Goal: Information Seeking & Learning: Learn about a topic

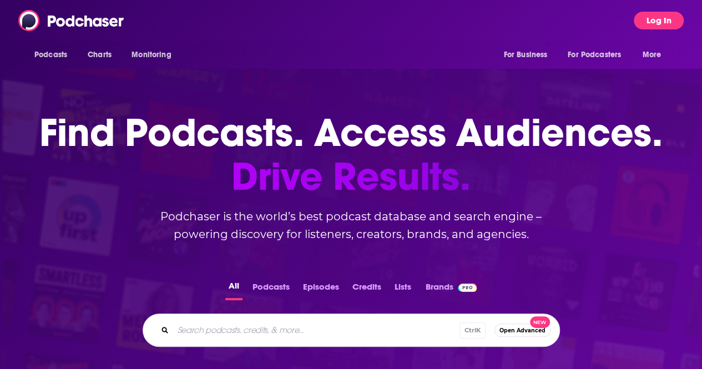
click at [670, 21] on button "Log In" at bounding box center [659, 21] width 50 height 18
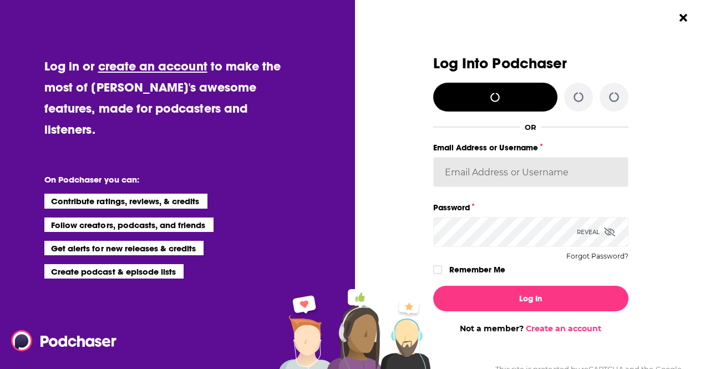
type input "[EMAIL_ADDRESS][DOMAIN_NAME]"
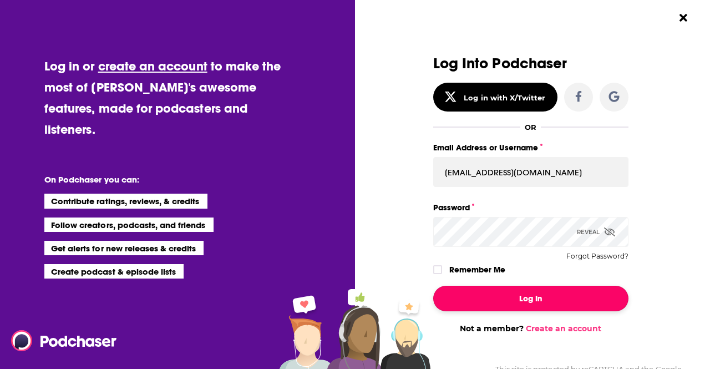
click at [516, 290] on button "Log In" at bounding box center [531, 299] width 195 height 26
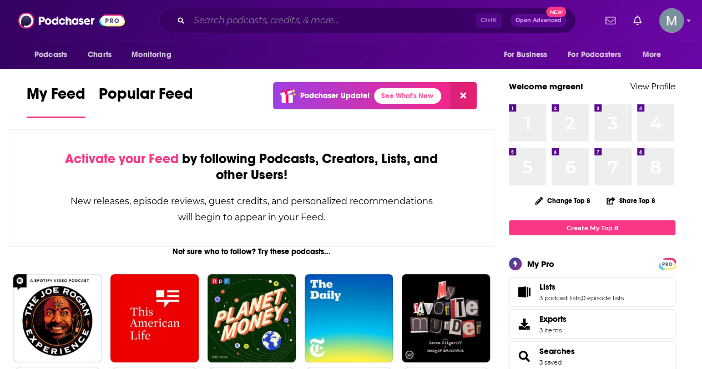
click at [266, 18] on input "Search podcasts, credits, & more..." at bounding box center [332, 21] width 286 height 18
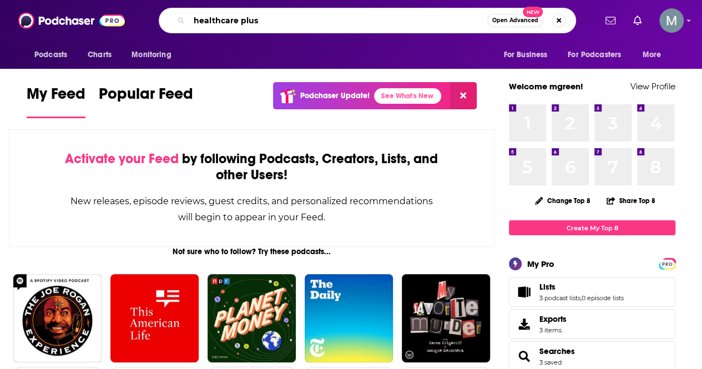
type input "healthcare plus"
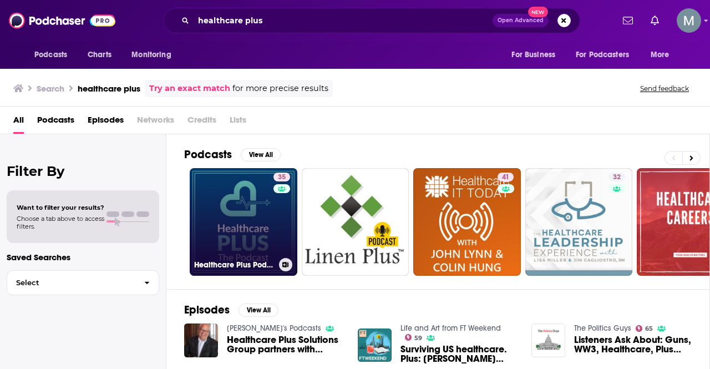
click at [243, 224] on link "35 Healthcare Plus Podcast" at bounding box center [244, 222] width 108 height 108
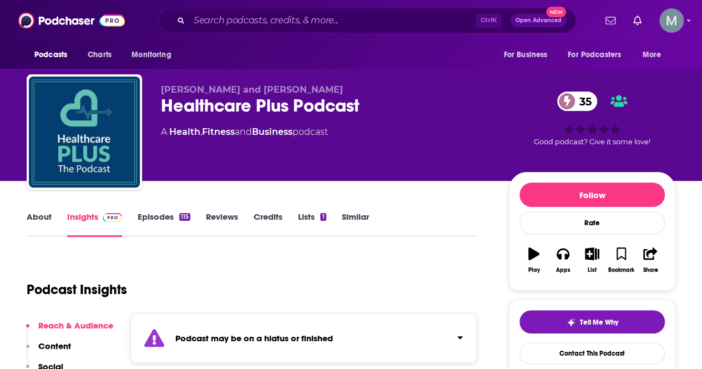
click at [34, 214] on link "About" at bounding box center [39, 224] width 25 height 26
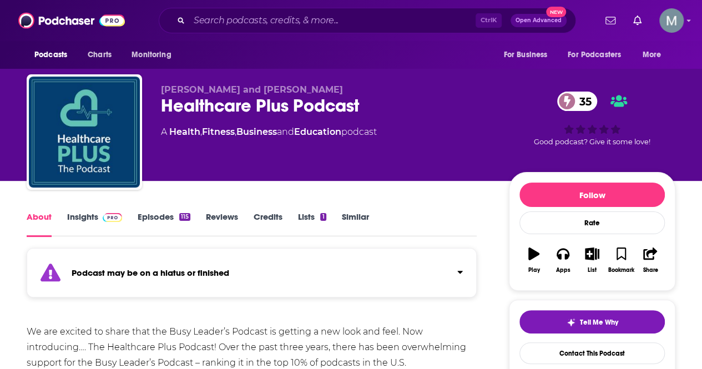
click at [94, 214] on link "Insights" at bounding box center [94, 224] width 55 height 26
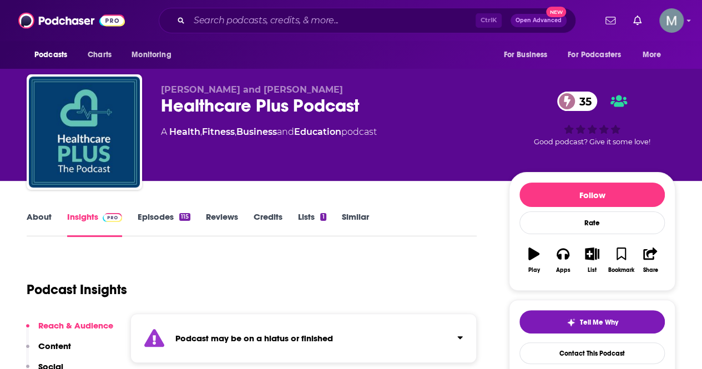
click at [187, 93] on span "[PERSON_NAME] and [PERSON_NAME]" at bounding box center [252, 89] width 182 height 11
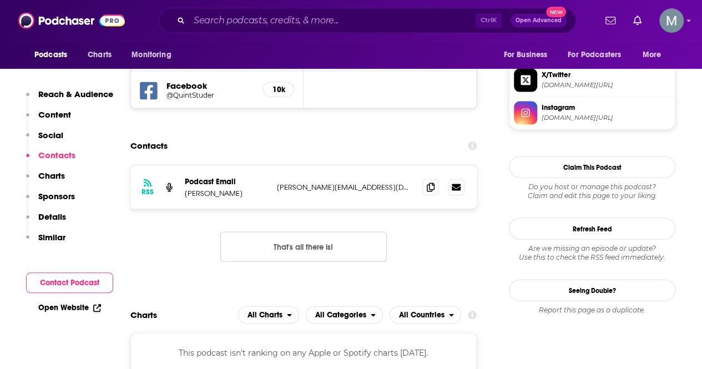
scroll to position [1055, 0]
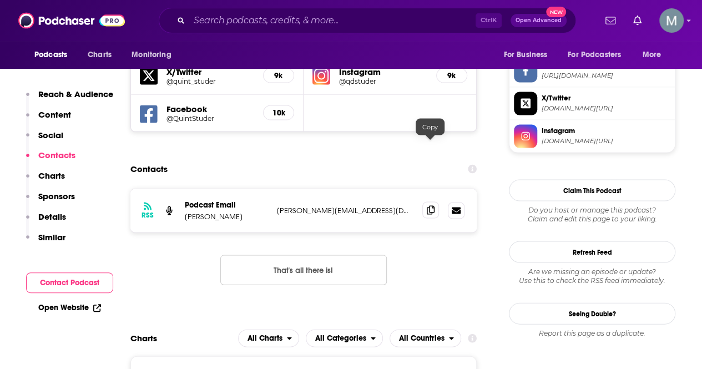
click at [430, 206] on icon at bounding box center [431, 210] width 8 height 9
click at [412, 189] on div "RSS Podcast Email [PERSON_NAME] [PERSON_NAME][EMAIL_ADDRESS][DOMAIN_NAME] [PERS…" at bounding box center [303, 246] width 346 height 114
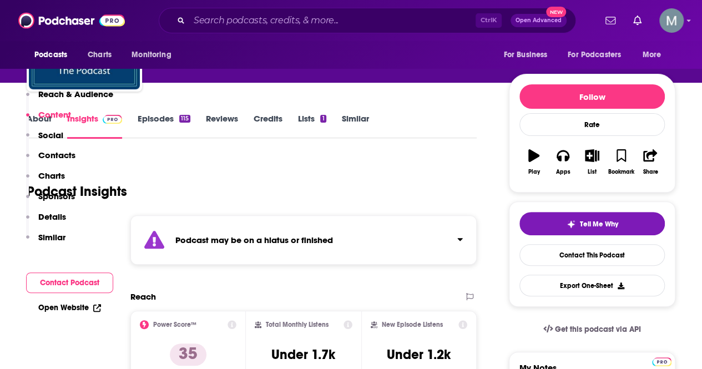
scroll to position [0, 0]
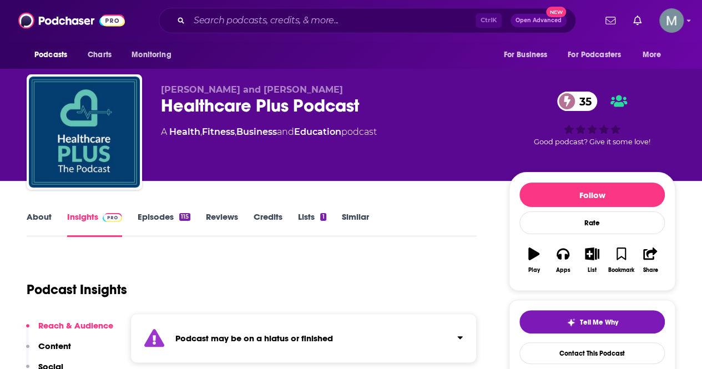
click at [41, 214] on link "About" at bounding box center [39, 224] width 25 height 26
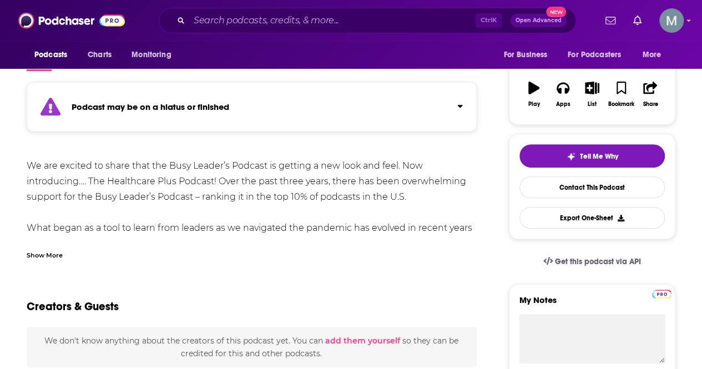
scroll to position [167, 0]
click at [54, 253] on div "Show More" at bounding box center [45, 254] width 36 height 11
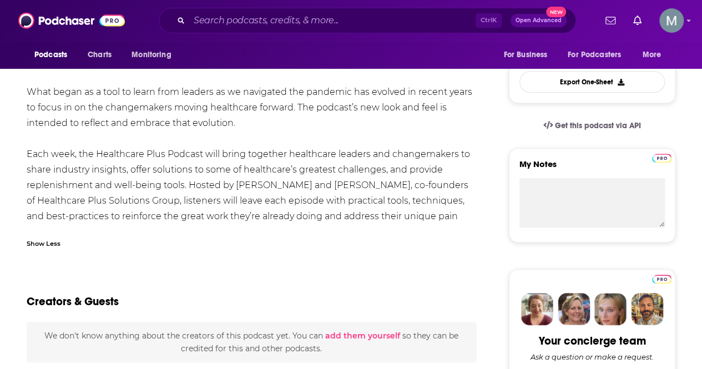
scroll to position [278, 0]
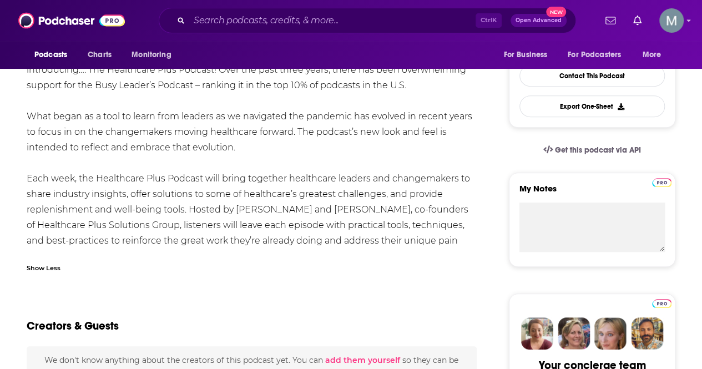
click at [440, 162] on div "We are excited to share that the Busy Leader’s Podcast is getting a new look an…" at bounding box center [252, 156] width 450 height 218
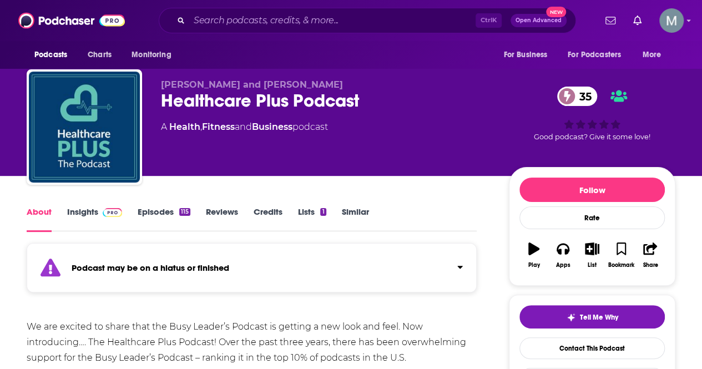
scroll to position [0, 0]
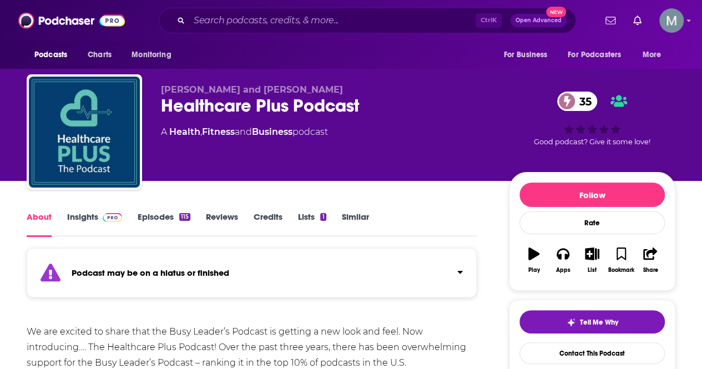
click at [83, 216] on link "Insights" at bounding box center [94, 224] width 55 height 26
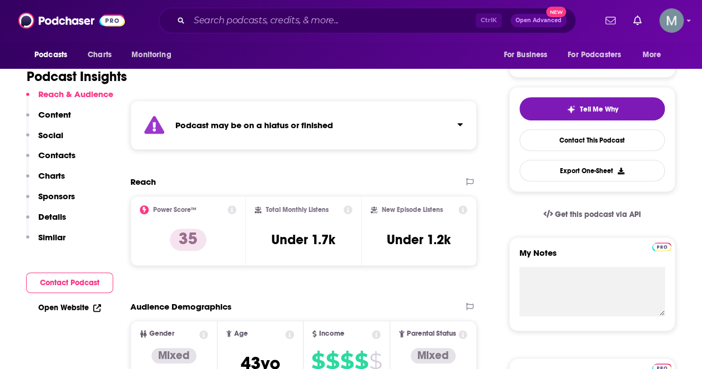
scroll to position [111, 0]
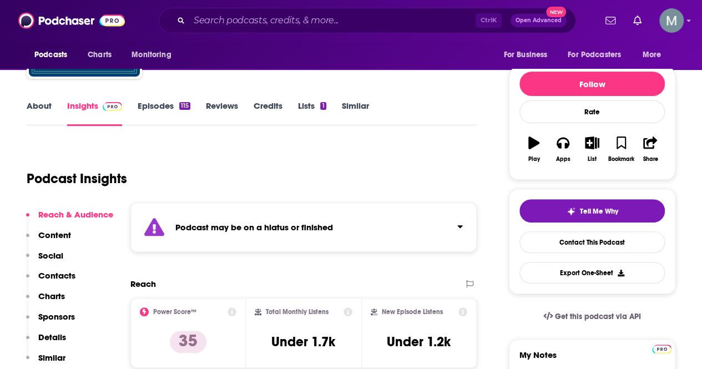
click at [160, 106] on link "Episodes 115" at bounding box center [164, 113] width 53 height 26
